Goal: Communication & Community: Answer question/provide support

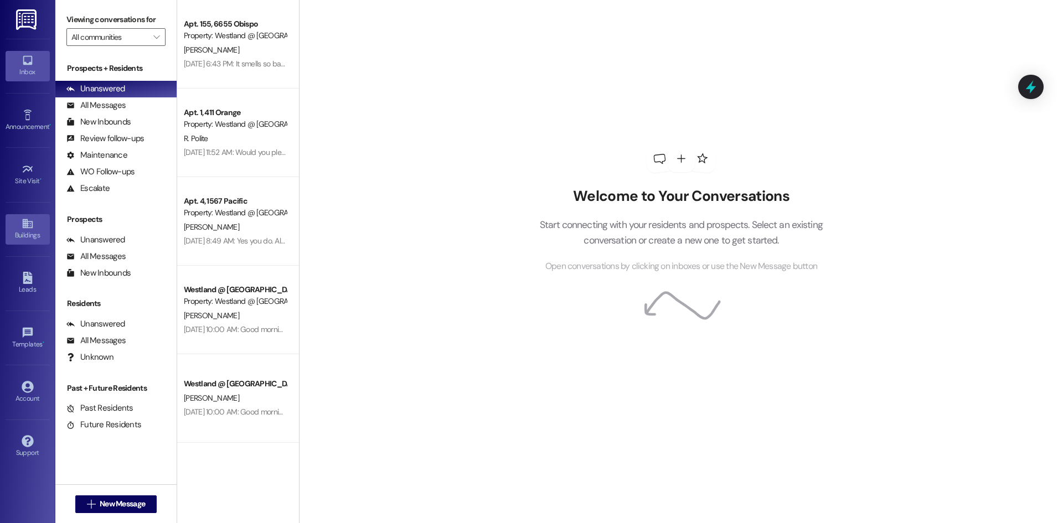
click at [23, 229] on icon at bounding box center [28, 224] width 12 height 12
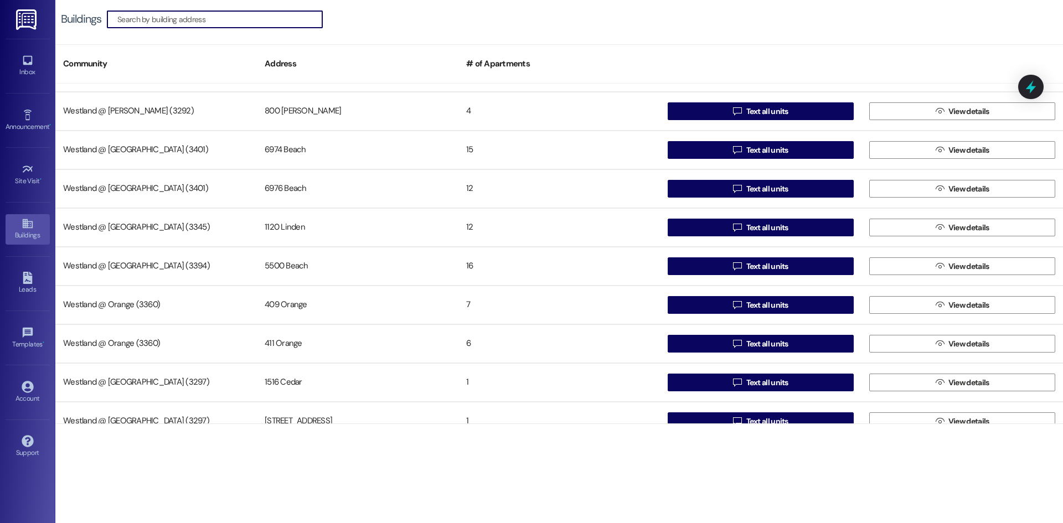
scroll to position [1006, 0]
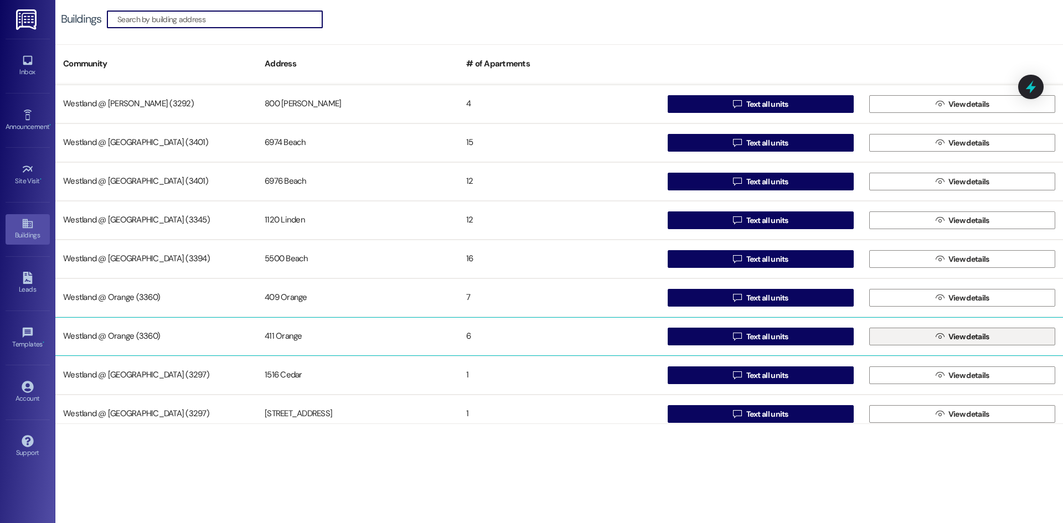
click at [941, 334] on span " View details" at bounding box center [962, 336] width 58 height 17
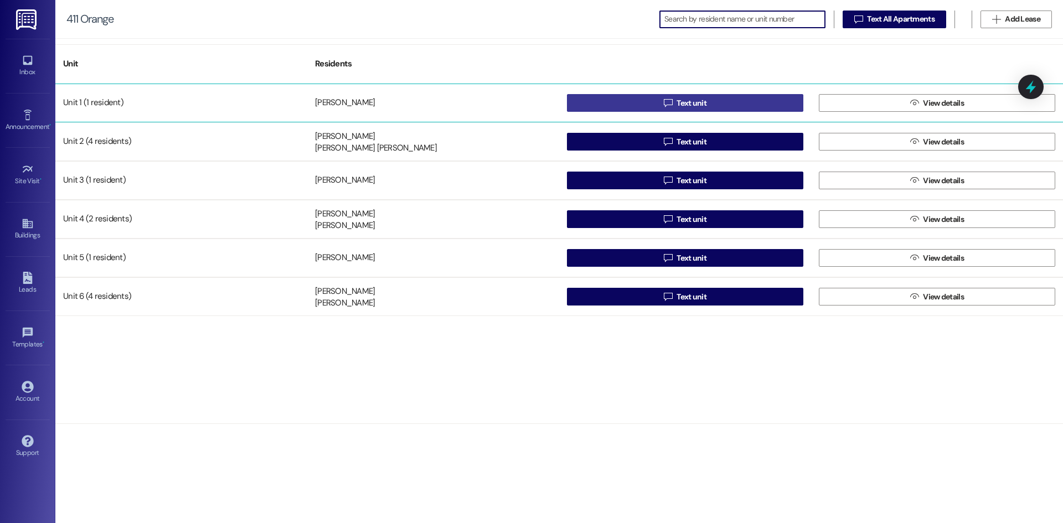
click at [684, 97] on span "Text unit" at bounding box center [691, 103] width 30 height 12
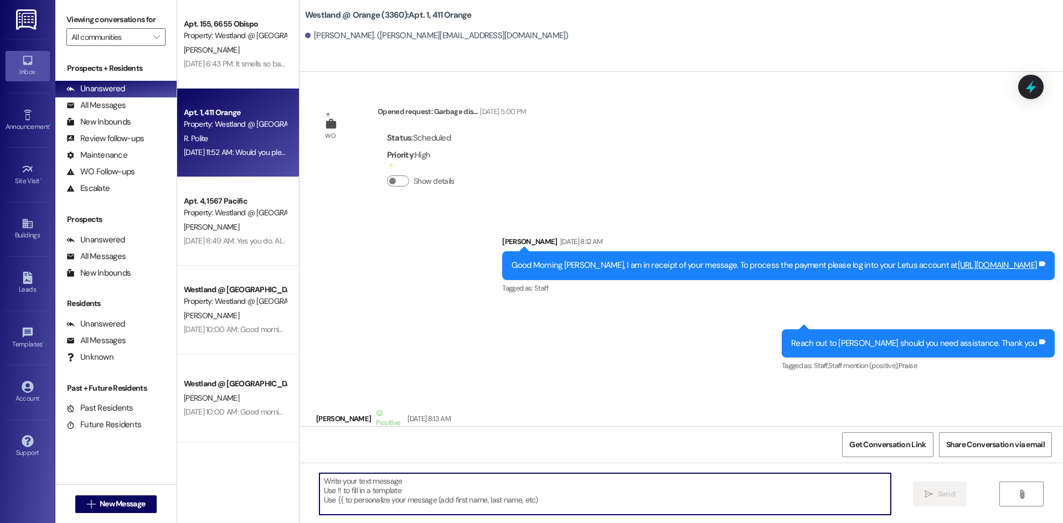
scroll to position [37787, 0]
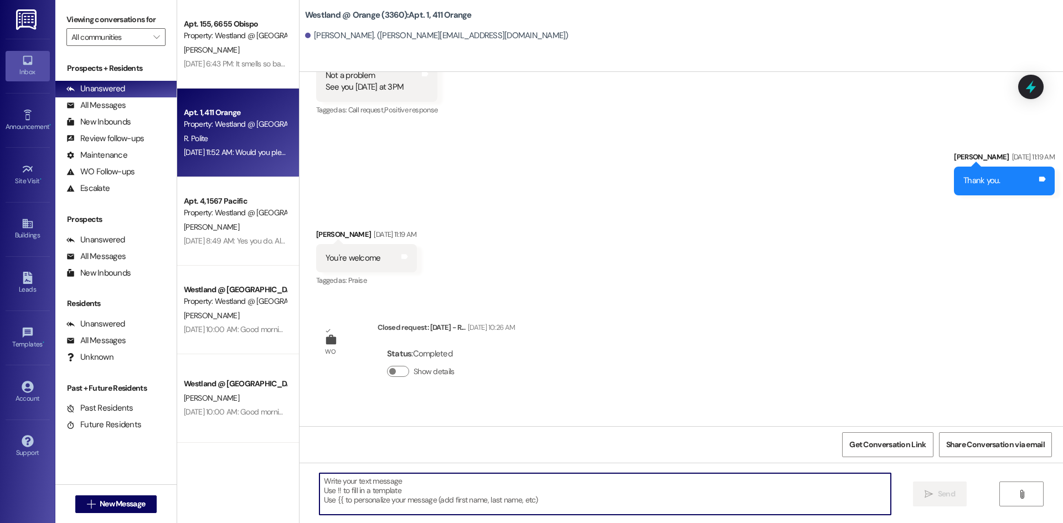
click at [395, 485] on textarea at bounding box center [604, 494] width 571 height 42
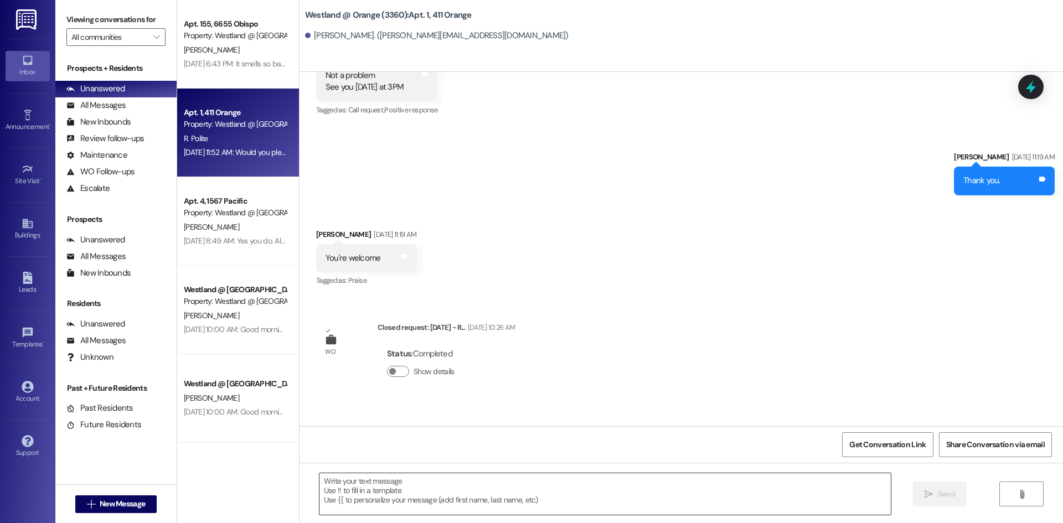
click at [377, 490] on textarea at bounding box center [604, 494] width 571 height 42
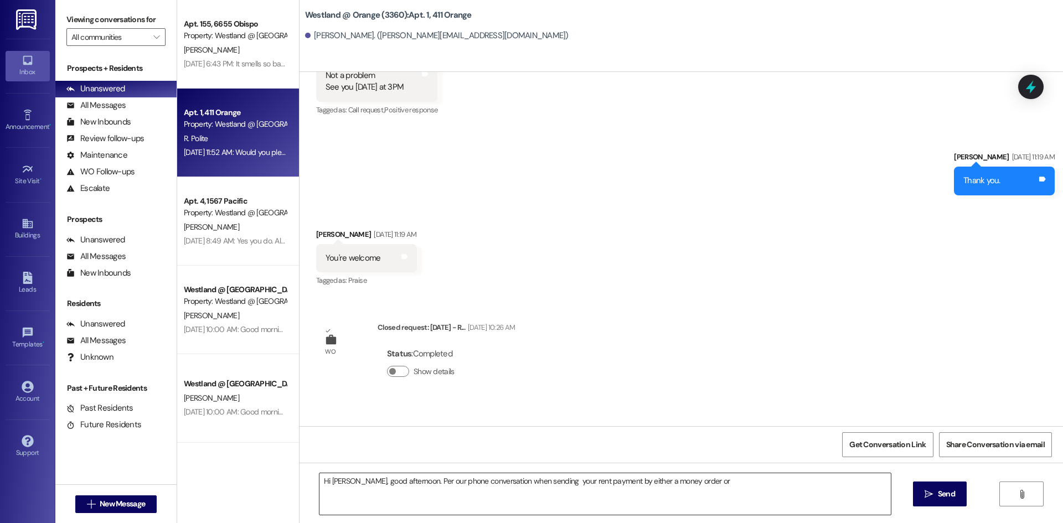
click at [755, 488] on textarea "Hi Rhonda, good afternoon. Per our phone conversation when sending your rent pa…" at bounding box center [604, 494] width 571 height 42
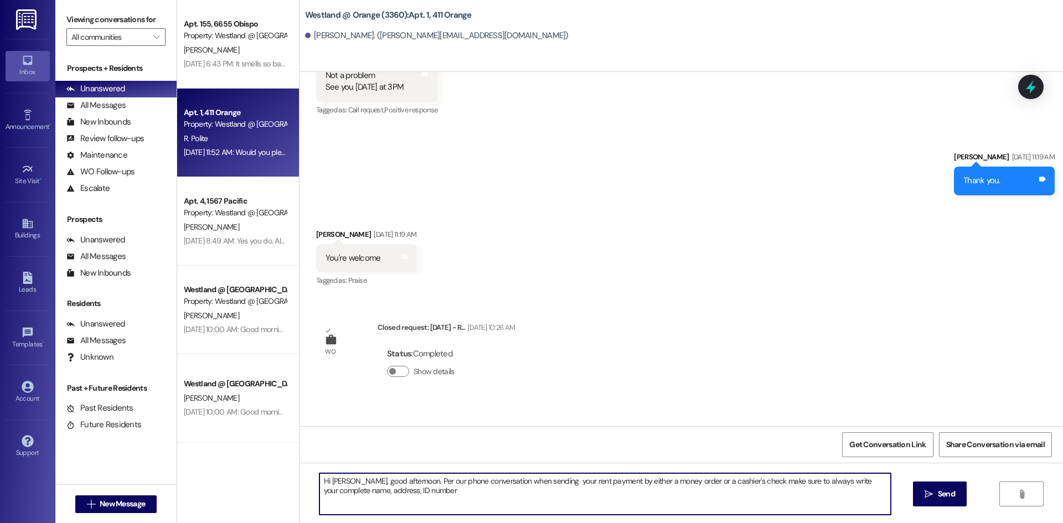
paste textarea "15345819"
click at [442, 490] on textarea "Hi Rhonda, good afternoon. Per our phone conversation when sending your rent pa…" at bounding box center [604, 494] width 571 height 42
click at [439, 491] on textarea "Hi Rhonda, good afternoon. Per our phone conversation when sending your rent pa…" at bounding box center [604, 494] width 571 height 42
click at [798, 482] on textarea "Hi Rhonda, good afternoon. Per our phone conversation when sending your rent pa…" at bounding box center [604, 494] width 571 height 42
click at [577, 492] on textarea "Hi Rhonda, good afternoon. Per our phone conversation when sending your rent pa…" at bounding box center [604, 494] width 571 height 42
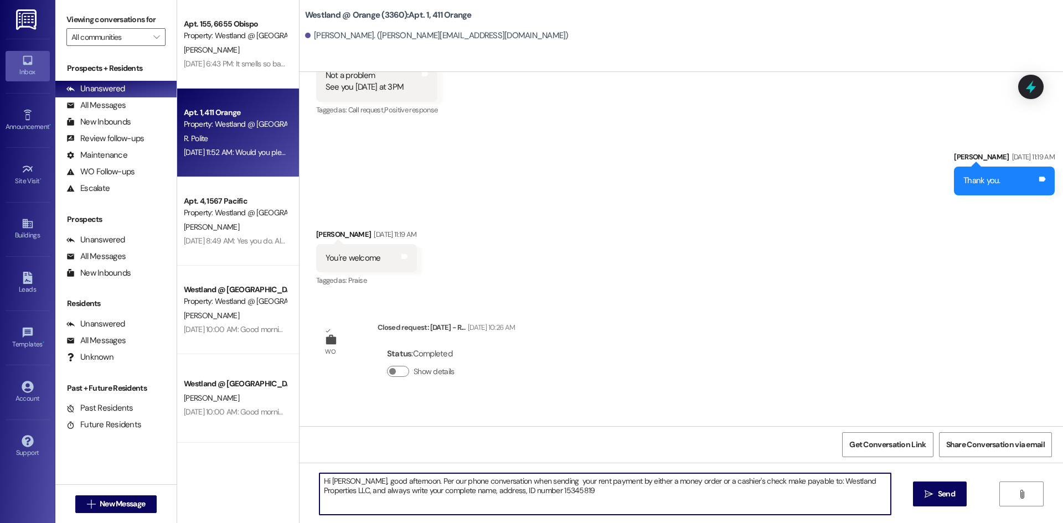
click at [354, 490] on textarea "Hi Rhonda, good afternoon. Per our phone conversation when sending your rent pa…" at bounding box center [604, 494] width 571 height 42
click at [482, 493] on textarea "Hi Rhonda, good afternoon. Per our phone conversation when sending your rent pa…" at bounding box center [604, 494] width 571 height 42
click at [623, 493] on textarea "Hi Rhonda, good afternoon. Per our phone conversation when sending your rent pa…" at bounding box center [604, 494] width 571 height 42
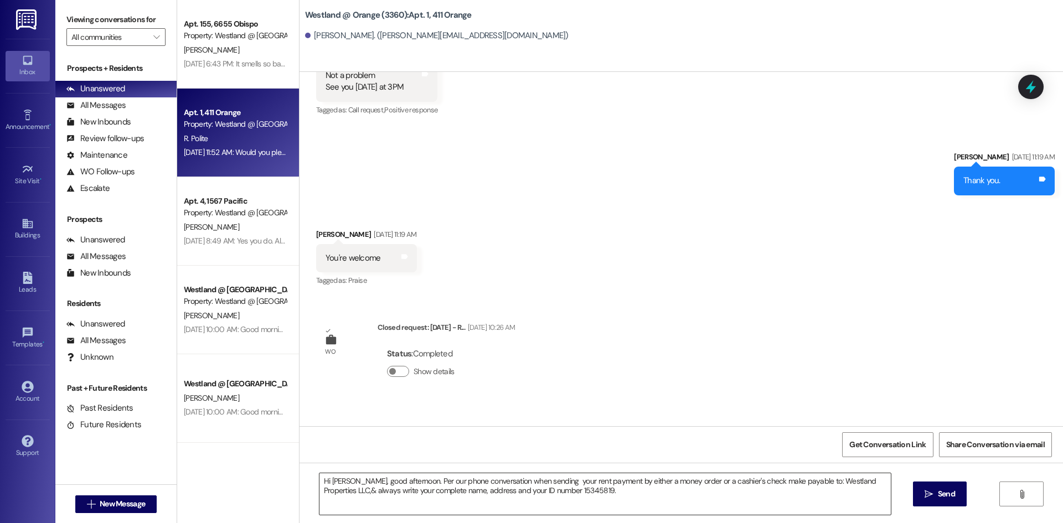
drag, startPoint x: 630, startPoint y: 496, endPoint x: 728, endPoint y: 500, distance: 98.6
click at [630, 496] on textarea "Hi Rhonda, good afternoon. Per our phone conversation when sending your rent pa…" at bounding box center [604, 494] width 571 height 42
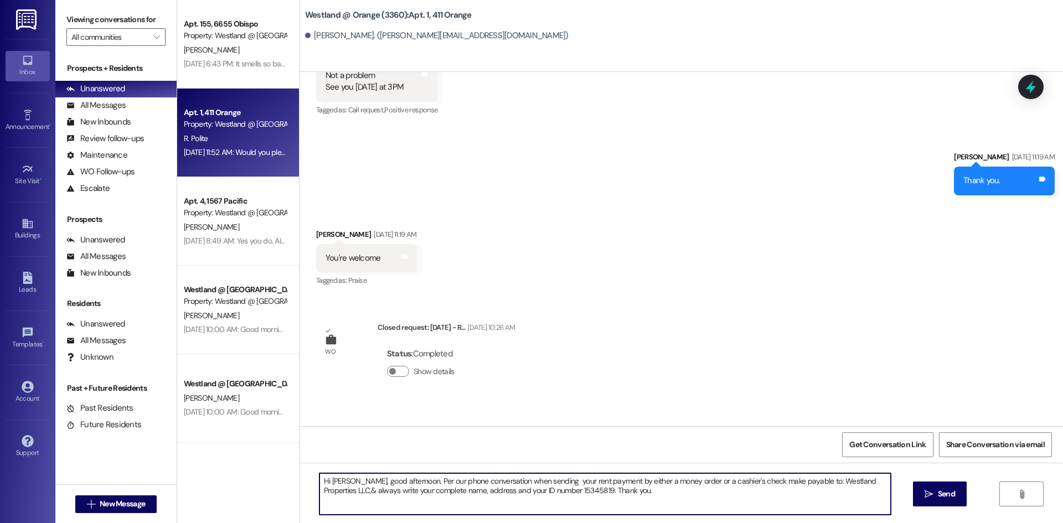
type textarea "Hi Rhonda, good afternoon. Per our phone conversation when sending your rent pa…"
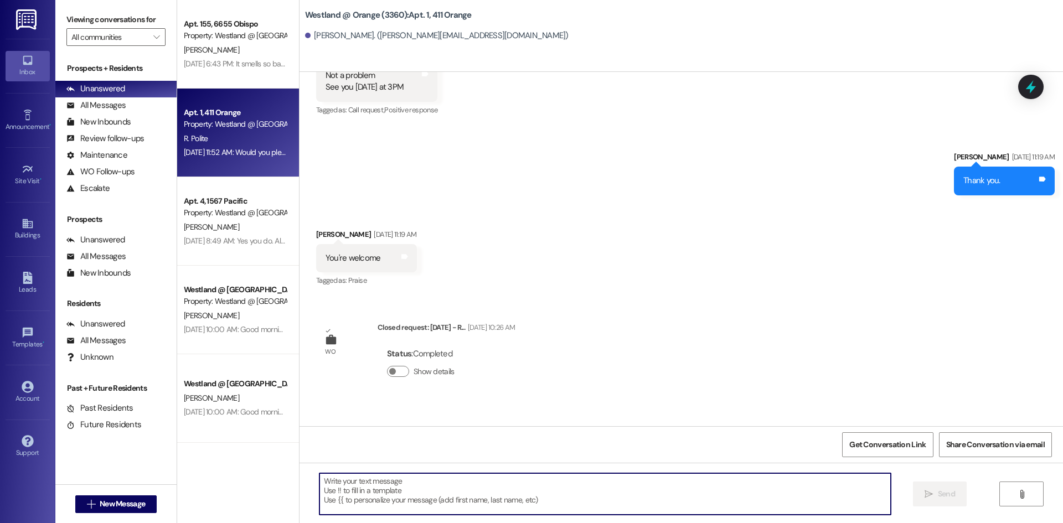
scroll to position [37787, 0]
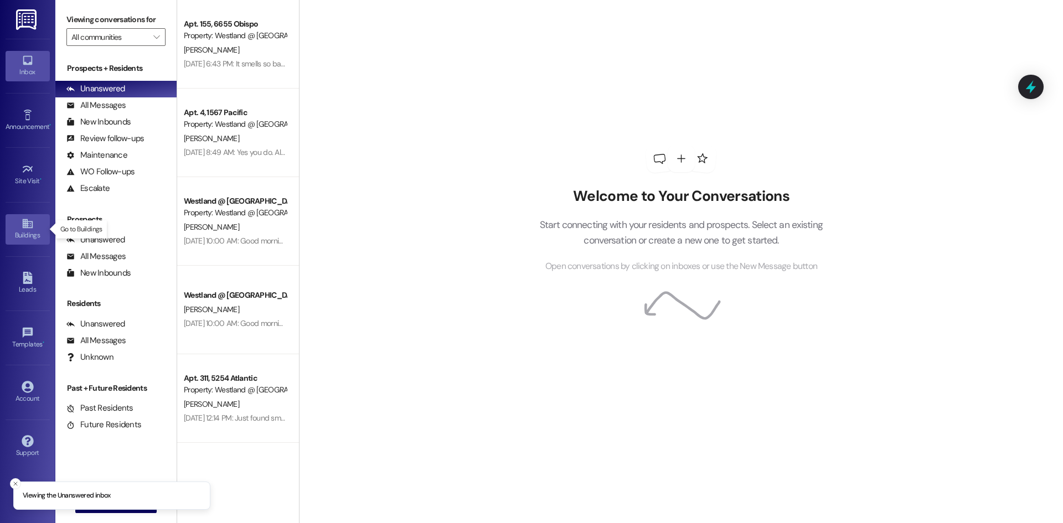
click at [17, 233] on div "Buildings" at bounding box center [27, 235] width 55 height 11
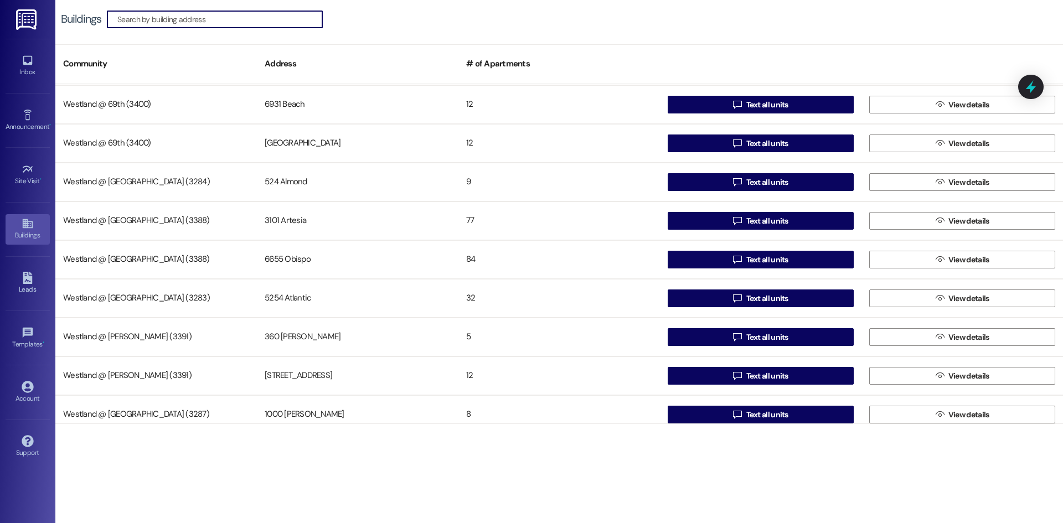
scroll to position [40, 0]
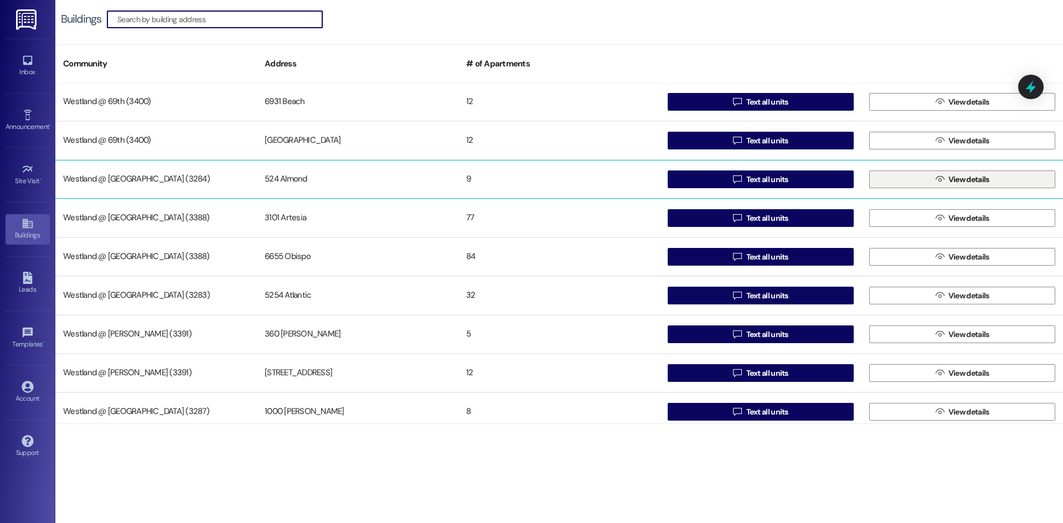
click at [906, 181] on button " View details" at bounding box center [962, 179] width 186 height 18
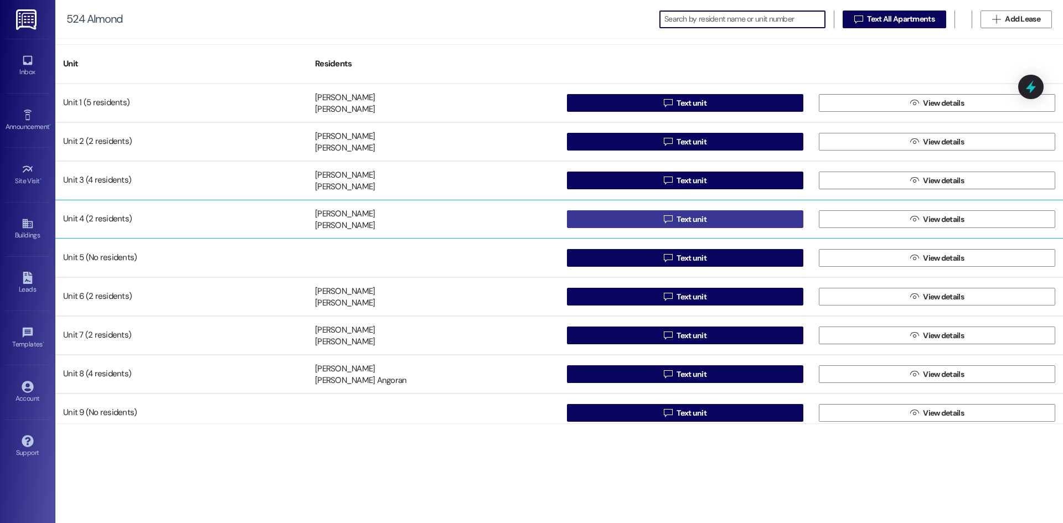
click at [639, 220] on button " Text unit" at bounding box center [685, 219] width 236 height 18
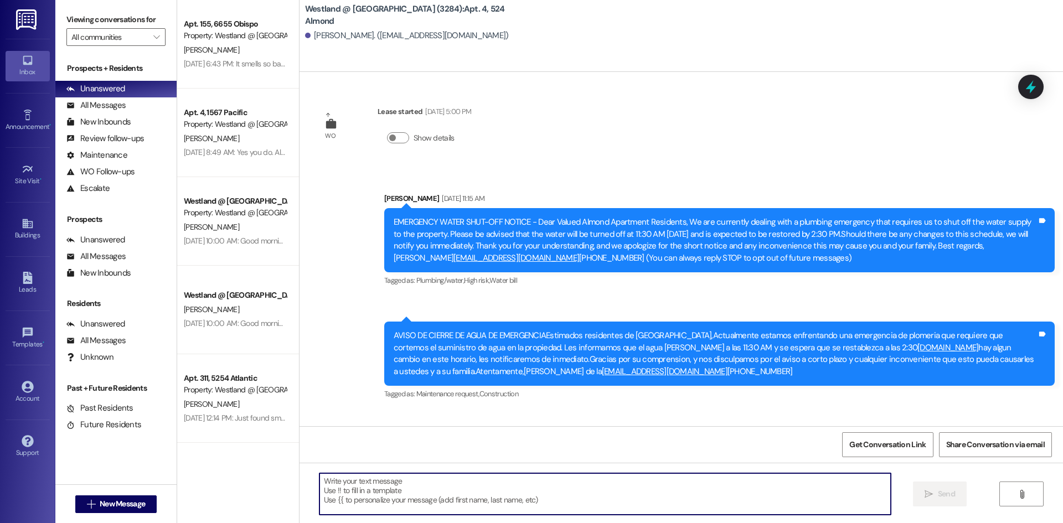
click at [371, 500] on textarea at bounding box center [604, 494] width 571 height 42
type textarea "i"
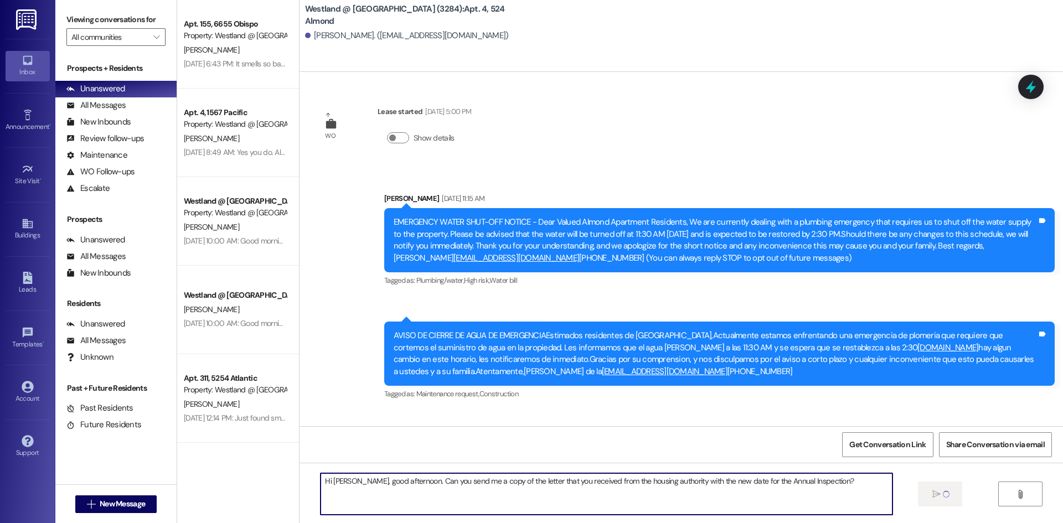
type textarea "Hi [PERSON_NAME], good afternoon. Can you send me a copy of the letter that you…"
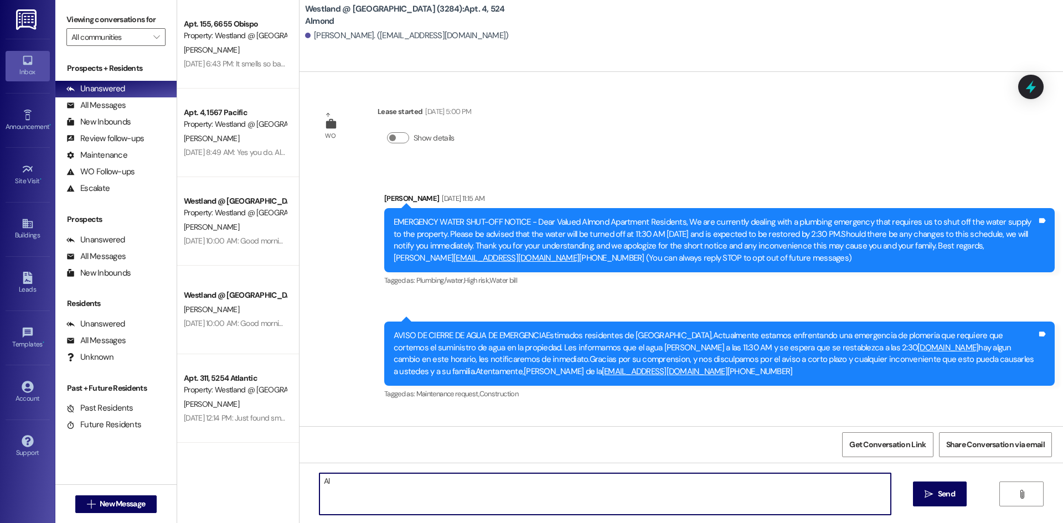
type textarea "A"
type textarea "Thank you for letting us know of the date change of the inspection. As well as …"
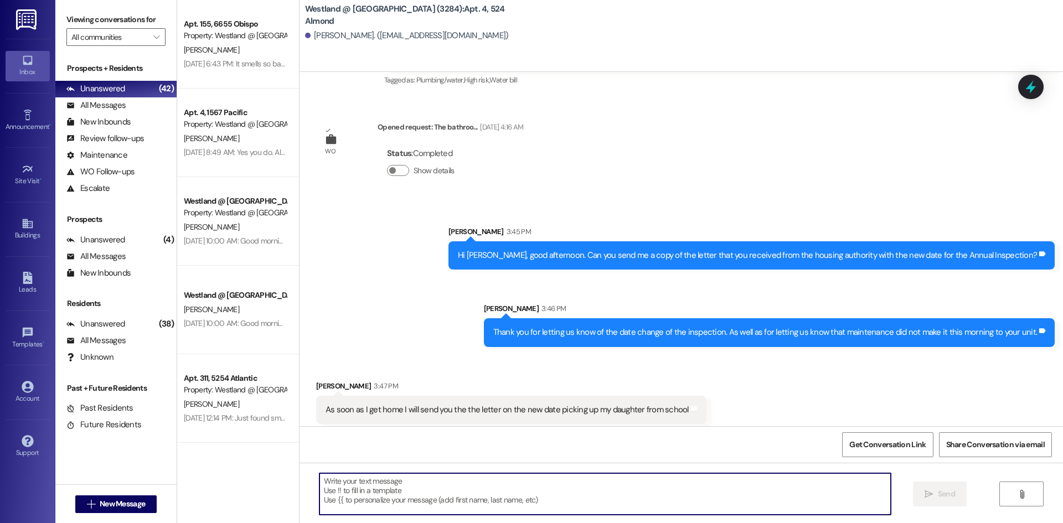
scroll to position [1645, 0]
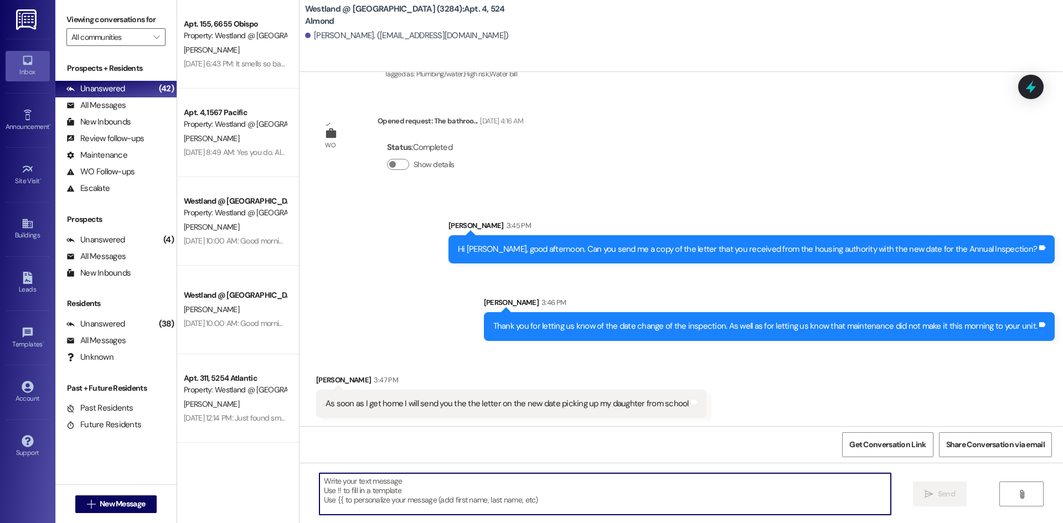
click at [418, 488] on textarea at bounding box center [604, 494] width 571 height 42
type textarea "Ok, thank you."
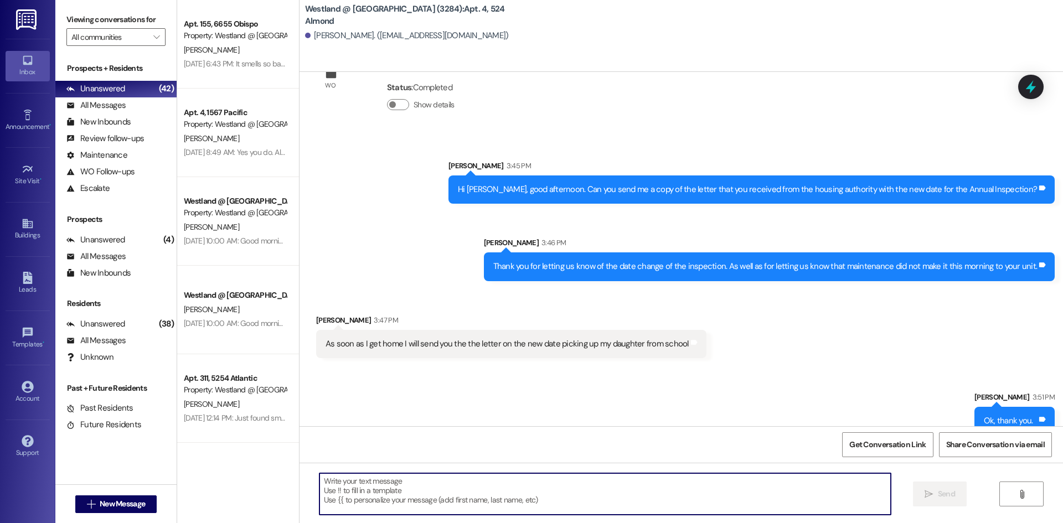
scroll to position [1703, 0]
